Goal: Task Accomplishment & Management: Use online tool/utility

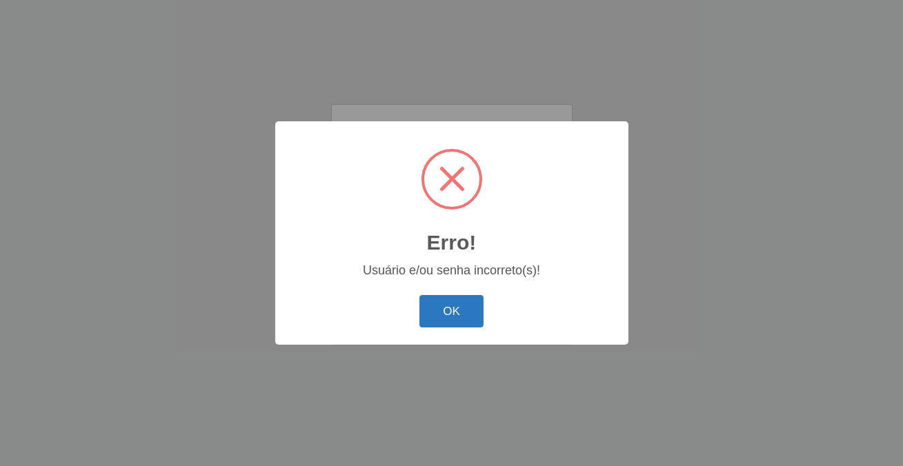
click at [465, 317] on button "OK" at bounding box center [451, 311] width 64 height 32
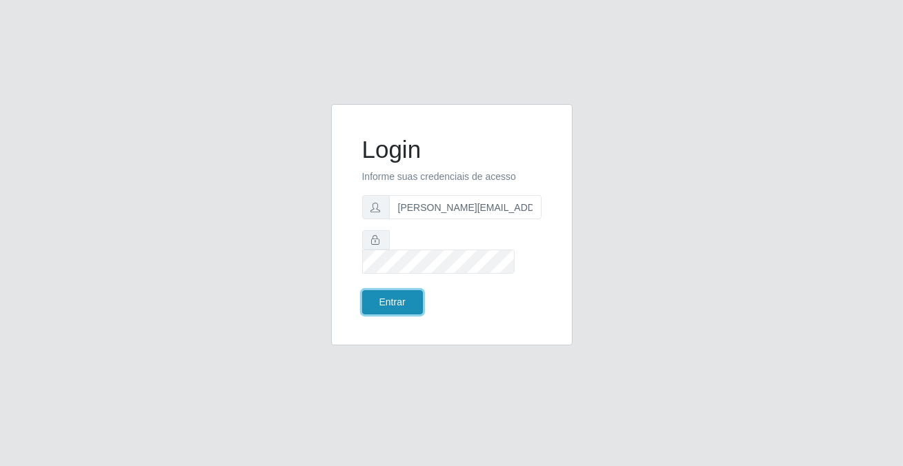
click at [414, 290] on button "Entrar" at bounding box center [392, 302] width 61 height 24
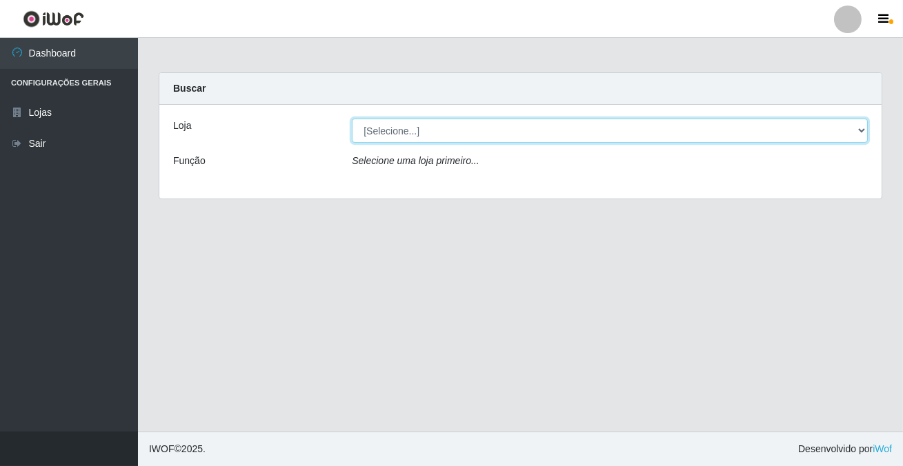
click at [460, 128] on select "[Selecione...] Rede Potiguar 2 - Macaíba" at bounding box center [610, 131] width 516 height 24
click at [433, 135] on select "[Selecione...] Rede Potiguar 2 - Macaíba" at bounding box center [610, 131] width 516 height 24
select select "101"
click at [352, 119] on select "[Selecione...] Rede Potiguar 2 - Macaíba" at bounding box center [610, 131] width 516 height 24
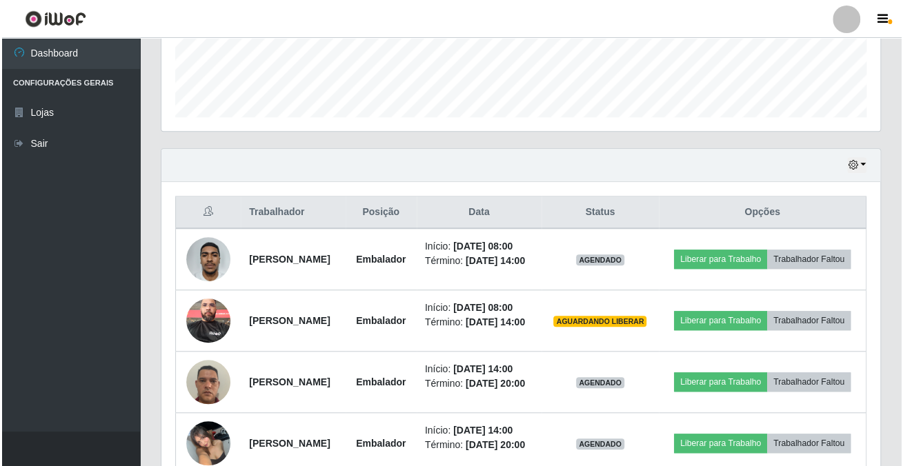
scroll to position [286, 718]
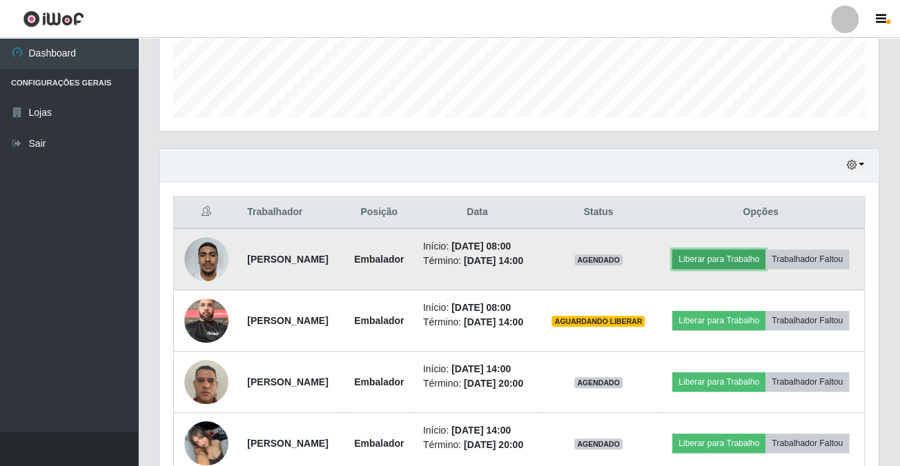
click at [765, 250] on button "Liberar para Trabalho" at bounding box center [718, 259] width 93 height 19
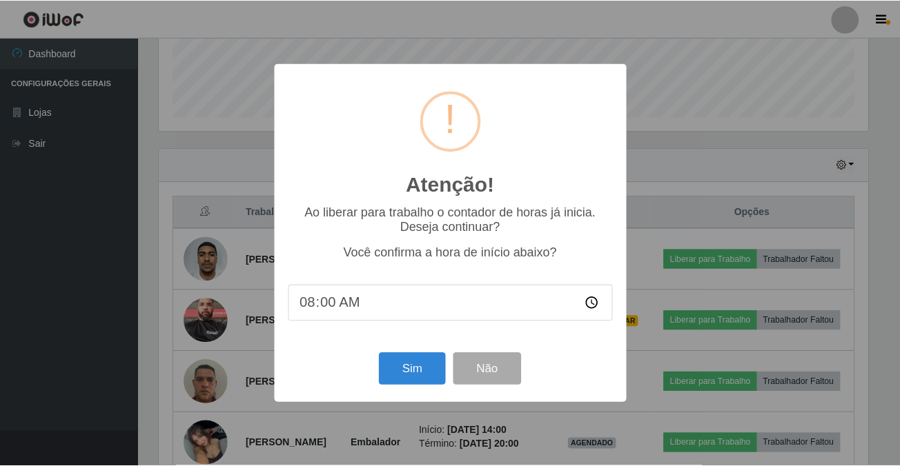
scroll to position [286, 711]
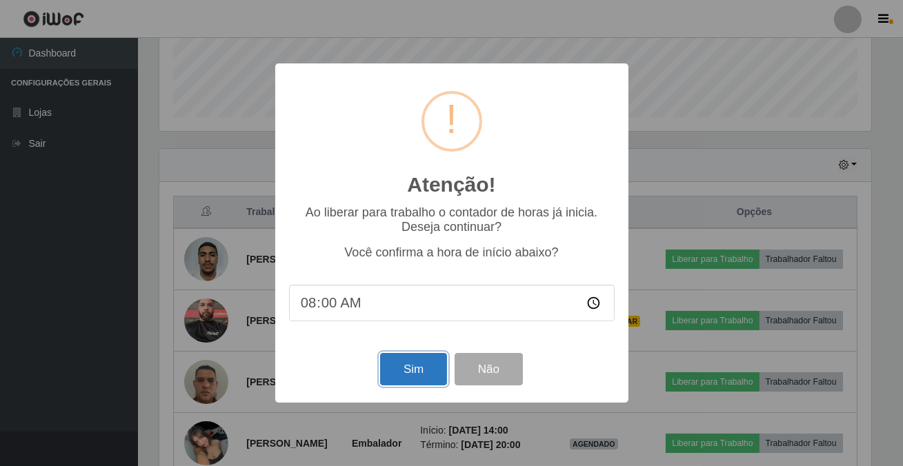
click at [401, 359] on button "Sim" at bounding box center [413, 369] width 67 height 32
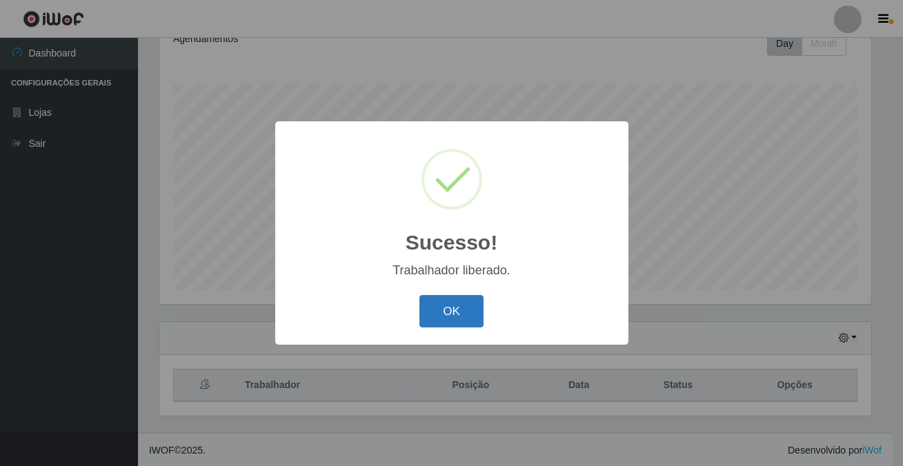
click at [459, 315] on button "OK" at bounding box center [451, 311] width 64 height 32
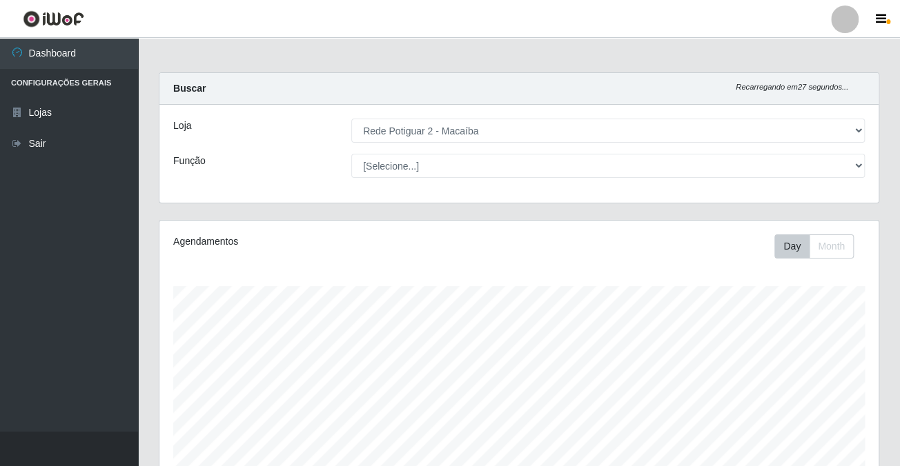
scroll to position [203, 0]
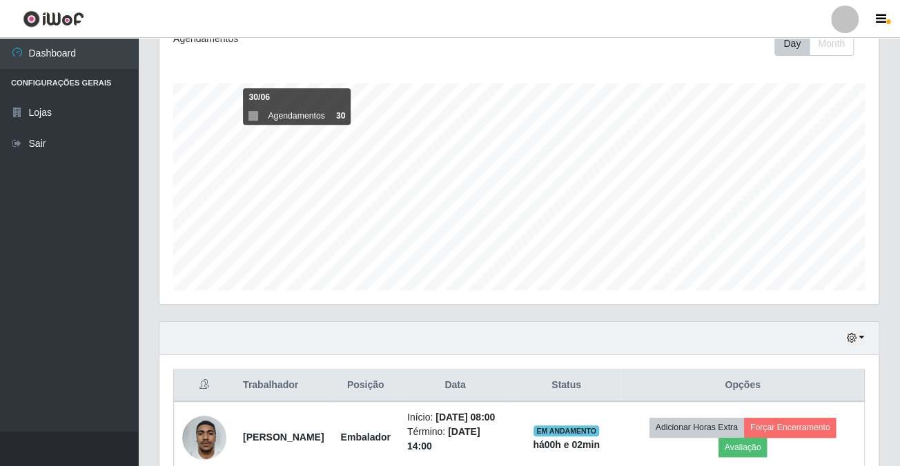
click at [789, 342] on div "Hoje 1 dia 3 dias 1 Semana Não encerrados" at bounding box center [518, 338] width 719 height 33
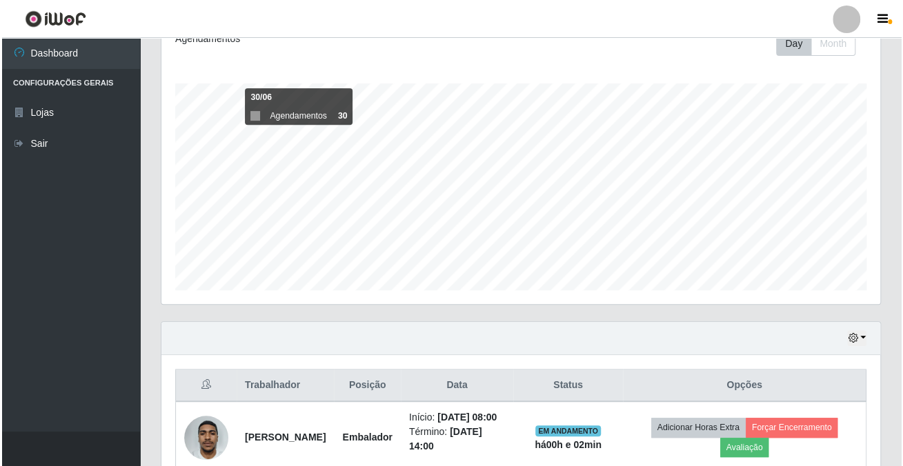
scroll to position [454, 0]
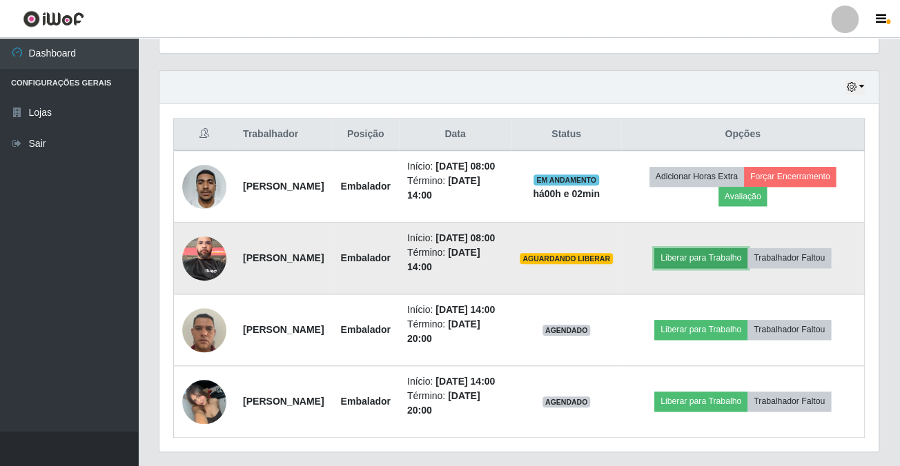
click at [698, 268] on button "Liberar para Trabalho" at bounding box center [700, 257] width 93 height 19
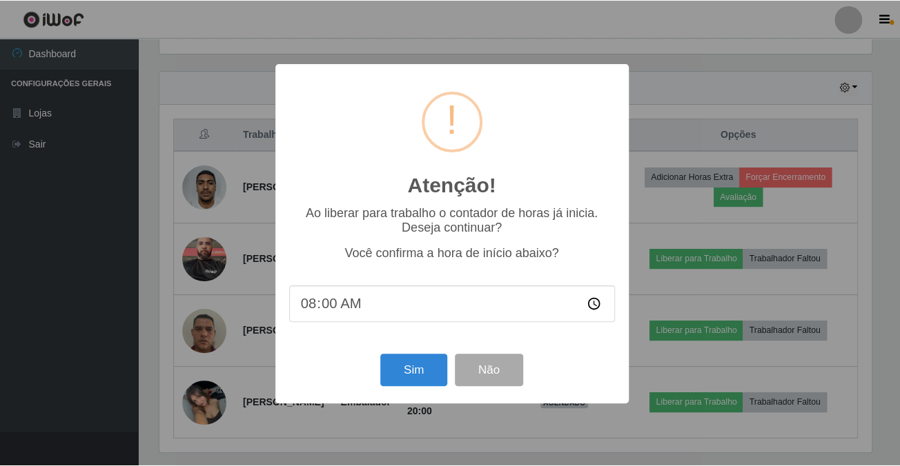
scroll to position [286, 711]
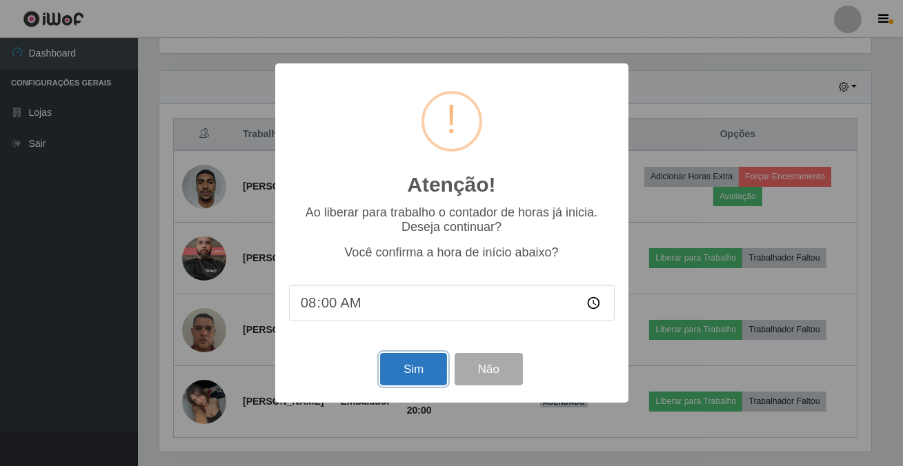
click at [386, 380] on button "Sim" at bounding box center [413, 369] width 67 height 32
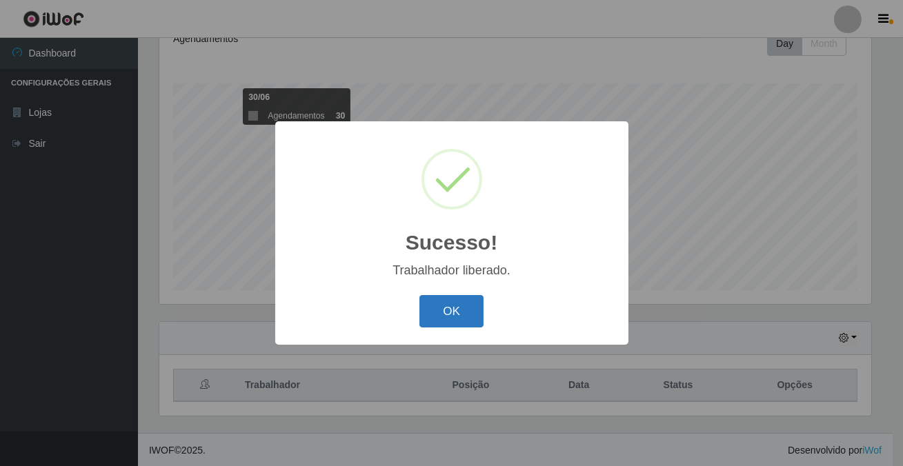
click at [438, 311] on button "OK" at bounding box center [451, 311] width 64 height 32
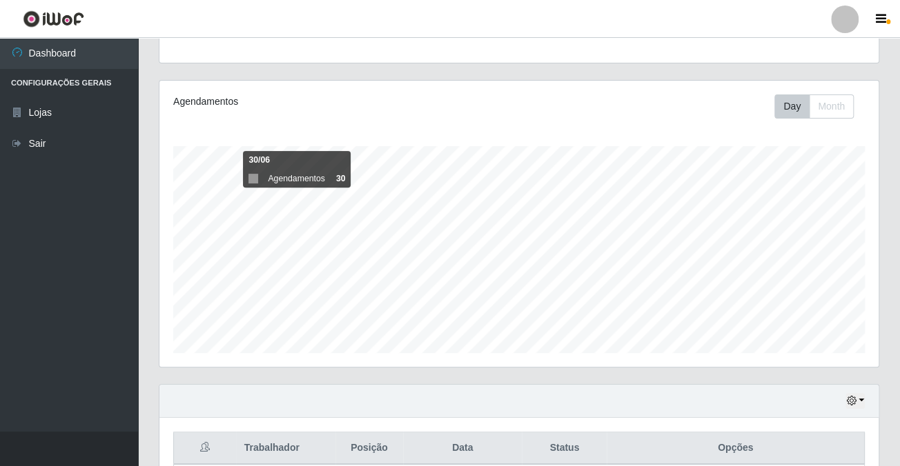
scroll to position [547, 0]
